Goal: Task Accomplishment & Management: Manage account settings

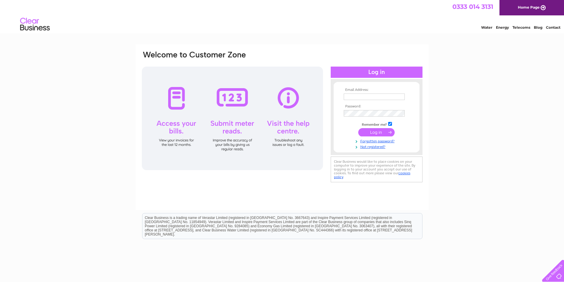
type input "alexchidlow@taxassist.co.uk"
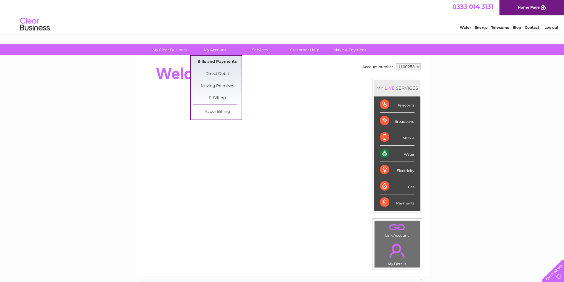
click at [228, 60] on link "Bills and Payments" at bounding box center [217, 62] width 49 height 12
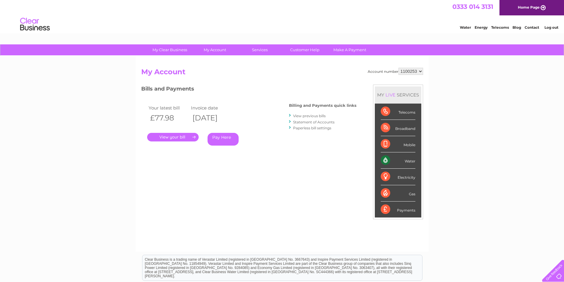
click at [175, 137] on link "." at bounding box center [173, 137] width 52 height 9
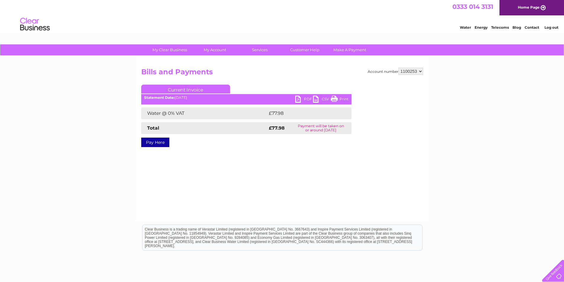
click at [297, 100] on link "PDF" at bounding box center [304, 100] width 18 height 9
